Goal: Transaction & Acquisition: Purchase product/service

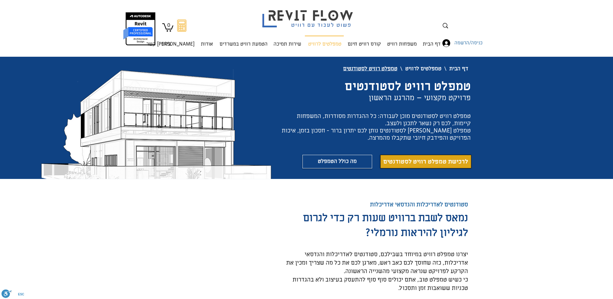
click at [389, 163] on span "לרכישת טמפלט רוויט לסטודנטים" at bounding box center [425, 161] width 85 height 8
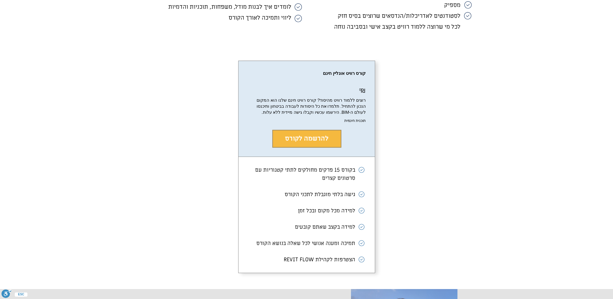
scroll to position [1116, 0]
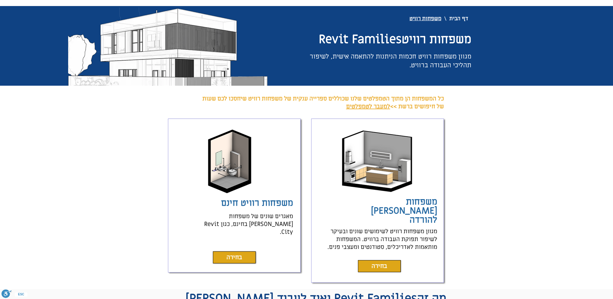
scroll to position [91, 0]
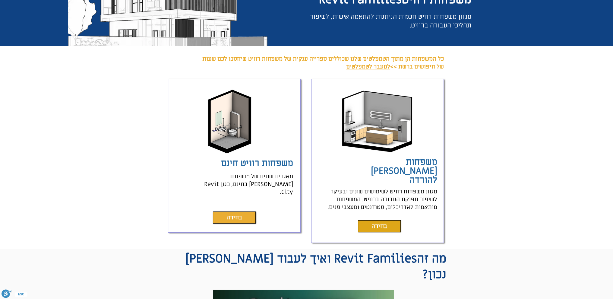
click at [240, 213] on span "בחירה" at bounding box center [235, 217] width 16 height 8
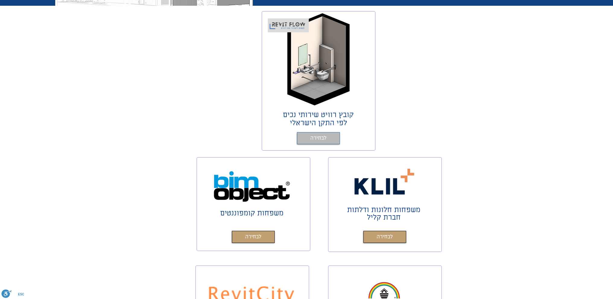
scroll to position [121, 0]
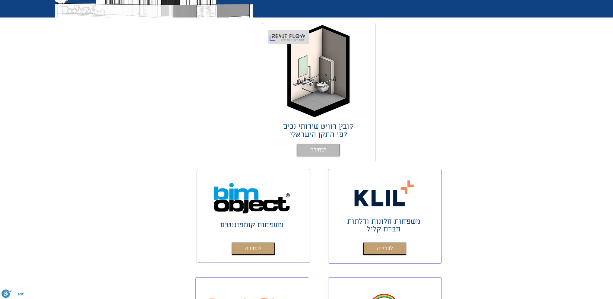
click at [309, 151] on link "לבחירה" at bounding box center [318, 150] width 43 height 12
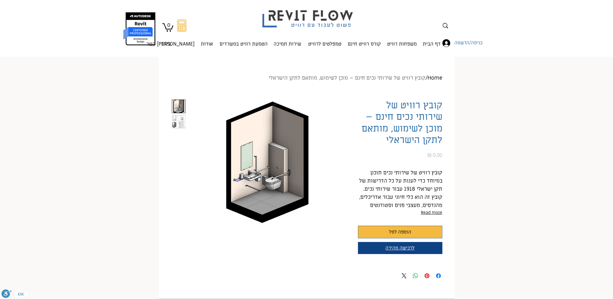
click at [394, 248] on span "לרכישה מהירה" at bounding box center [400, 248] width 29 height 6
click at [389, 229] on button "הוספה לסל" at bounding box center [400, 232] width 84 height 13
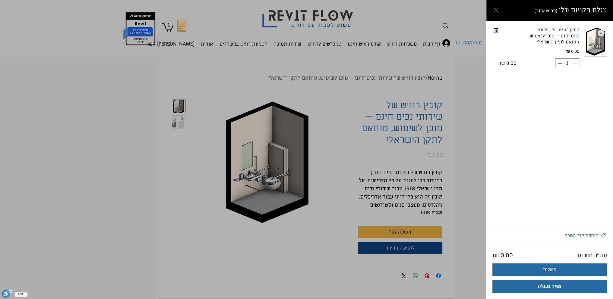
click at [496, 10] on icon "Close cart" at bounding box center [496, 10] width 7 height 7
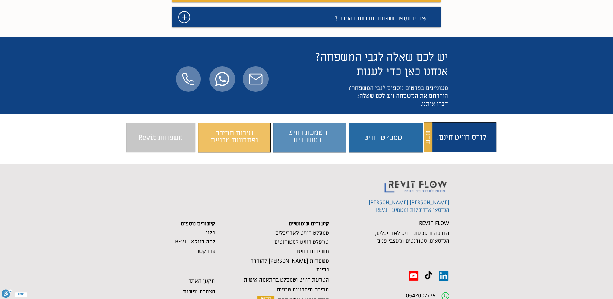
scroll to position [666, 0]
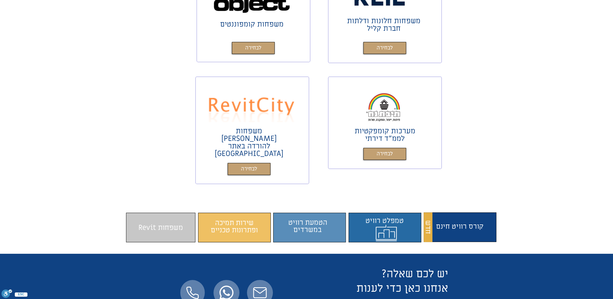
scroll to position [332, 0]
